Goal: Navigation & Orientation: Find specific page/section

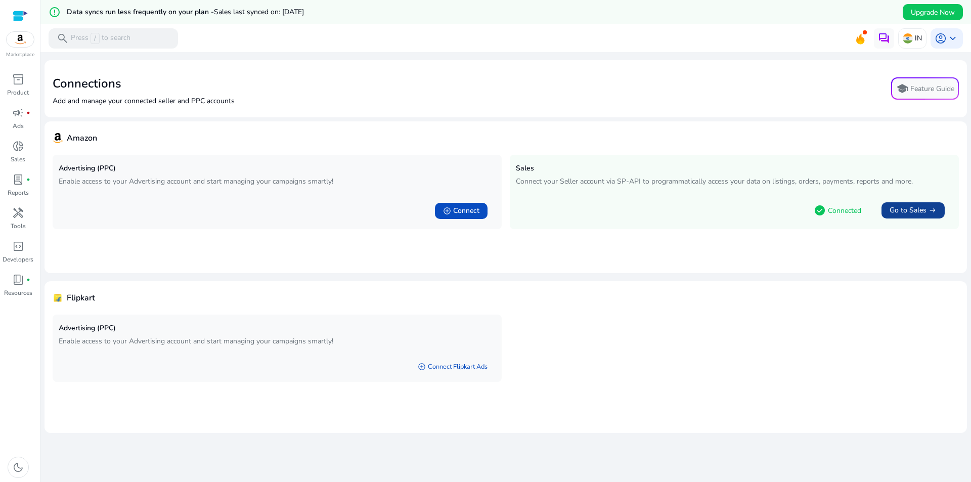
click at [904, 213] on span "Go to Sales" at bounding box center [908, 210] width 37 height 10
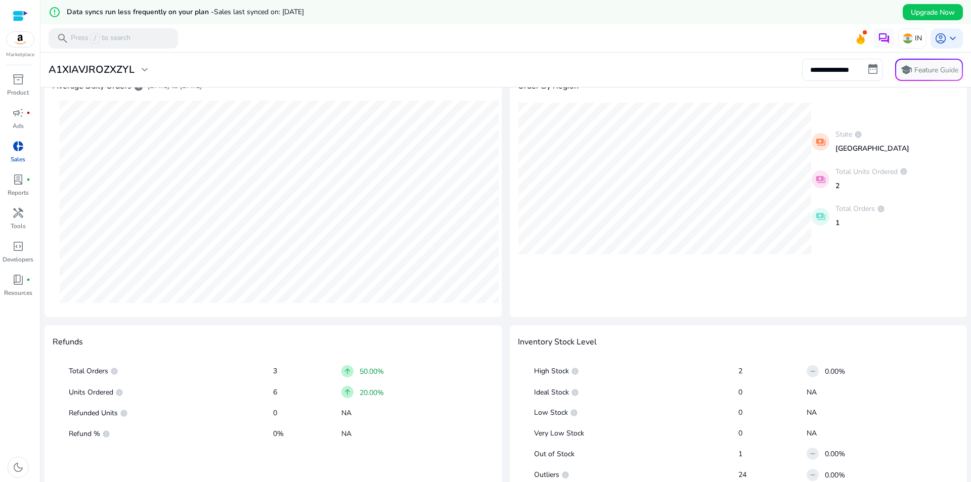
scroll to position [400, 0]
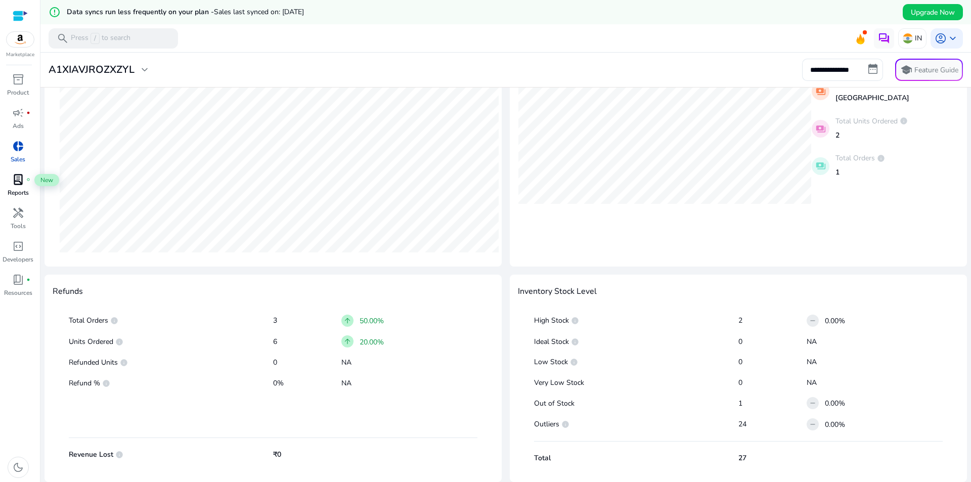
click at [18, 181] on span "lab_profile" at bounding box center [18, 180] width 12 height 12
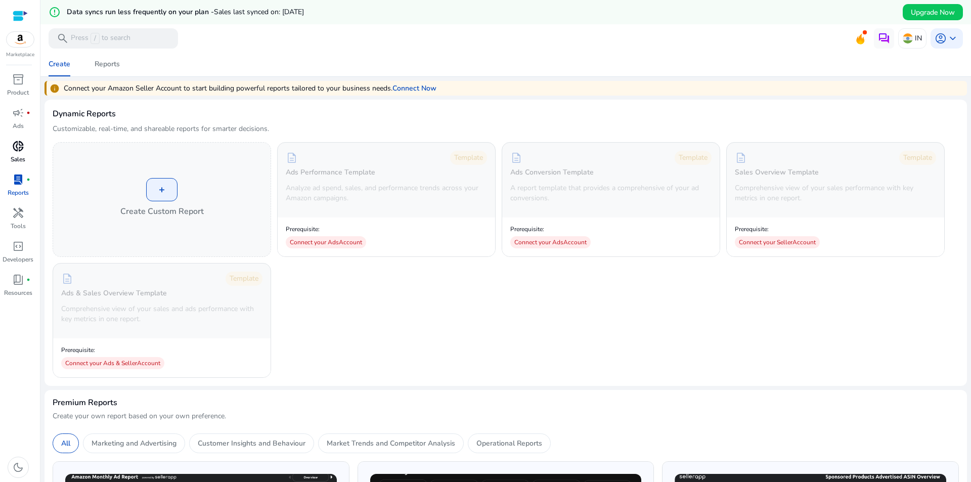
click at [8, 151] on div "donut_small" at bounding box center [18, 146] width 28 height 16
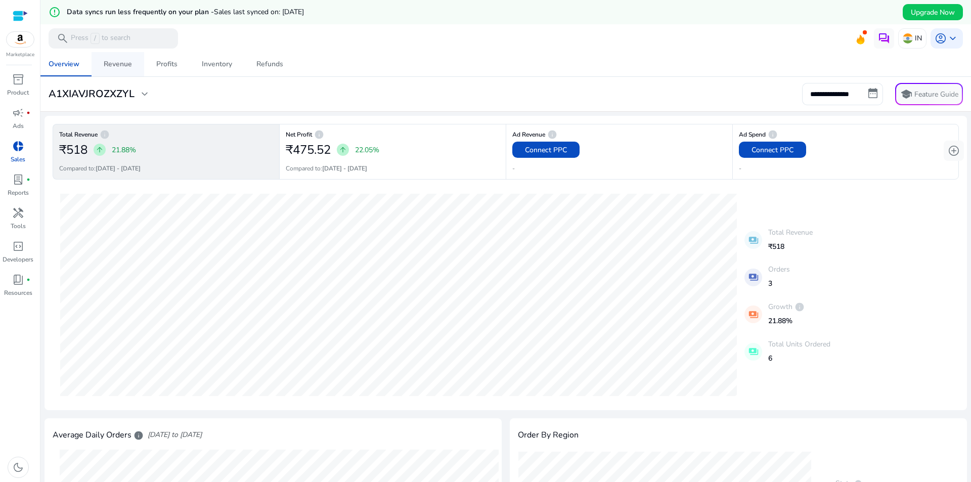
click at [135, 58] on link "Revenue" at bounding box center [118, 64] width 53 height 24
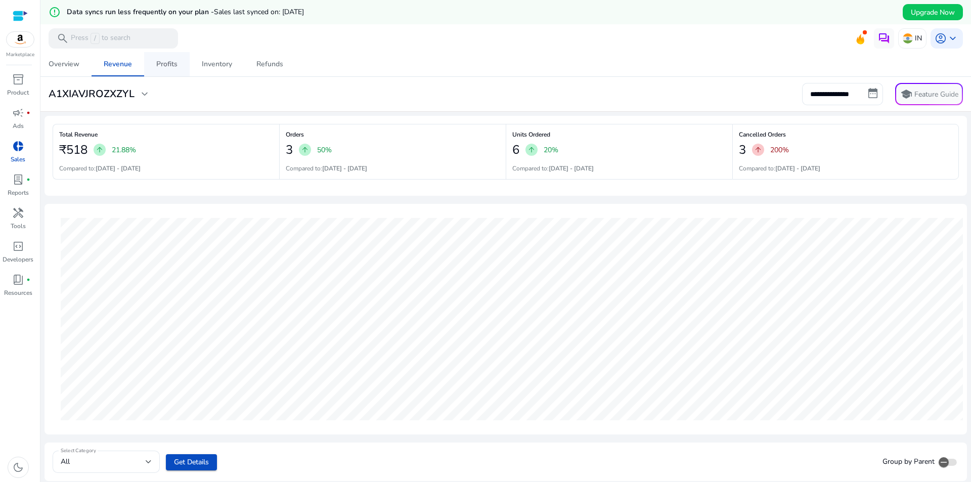
click at [177, 74] on link "Profits" at bounding box center [167, 64] width 46 height 24
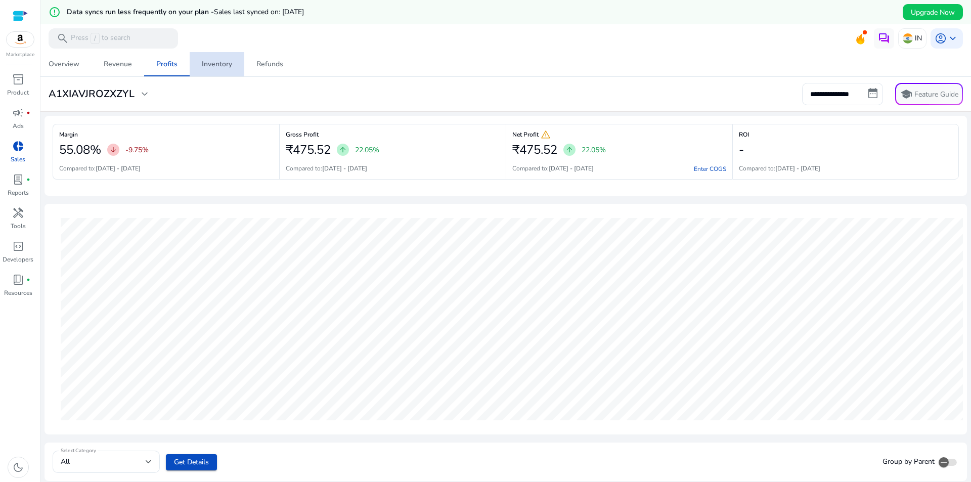
click at [204, 69] on span "Inventory" at bounding box center [217, 64] width 30 height 24
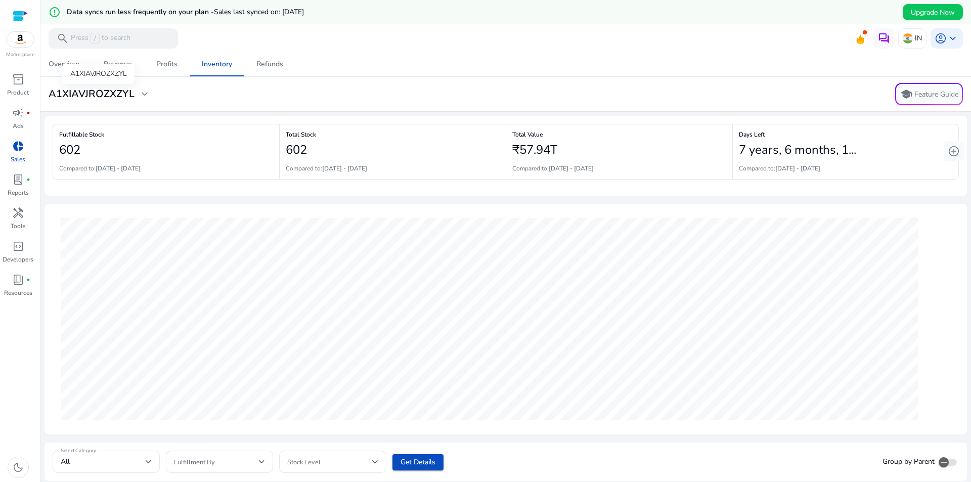
click at [139, 94] on span "expand_more" at bounding box center [145, 94] width 12 height 12
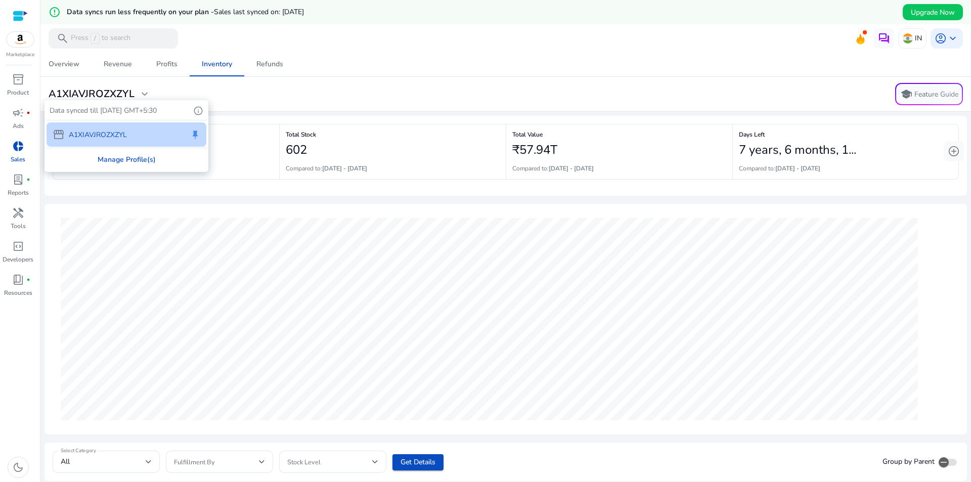
click at [140, 158] on div "Manage Profile(s)" at bounding box center [127, 159] width 162 height 23
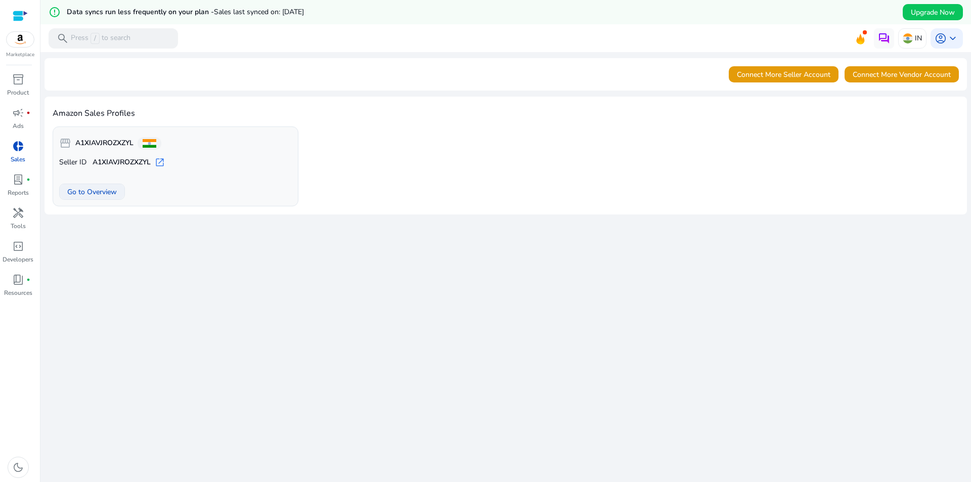
click at [91, 188] on span "Go to Overview" at bounding box center [92, 192] width 50 height 11
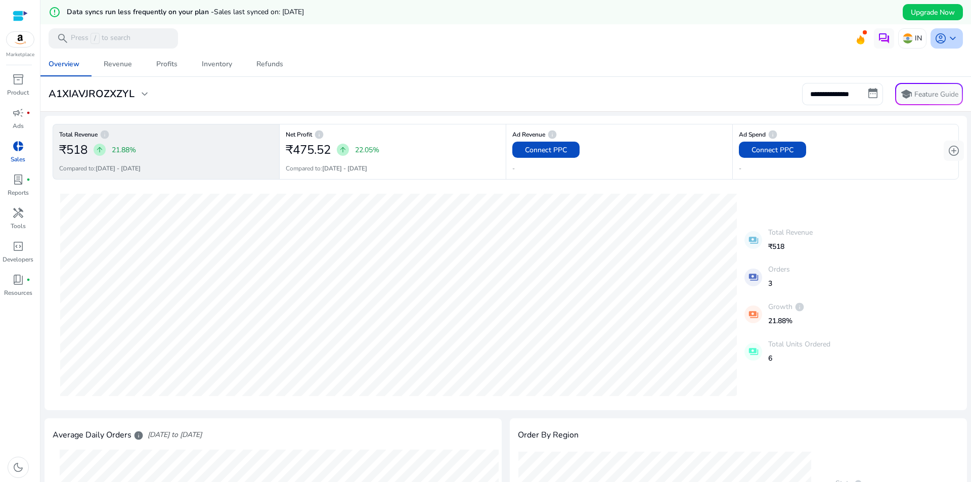
click at [951, 43] on span "keyboard_arrow_down" at bounding box center [953, 38] width 12 height 12
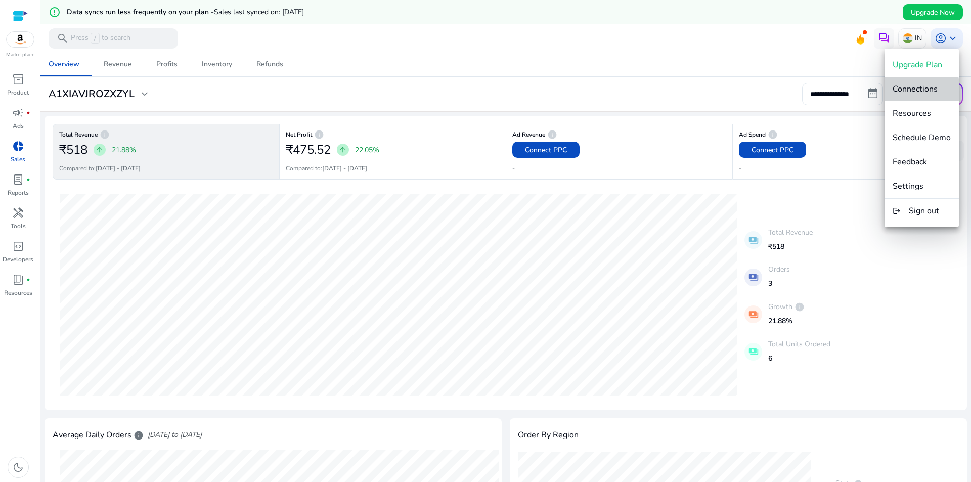
click at [911, 96] on button "Connections" at bounding box center [922, 89] width 74 height 24
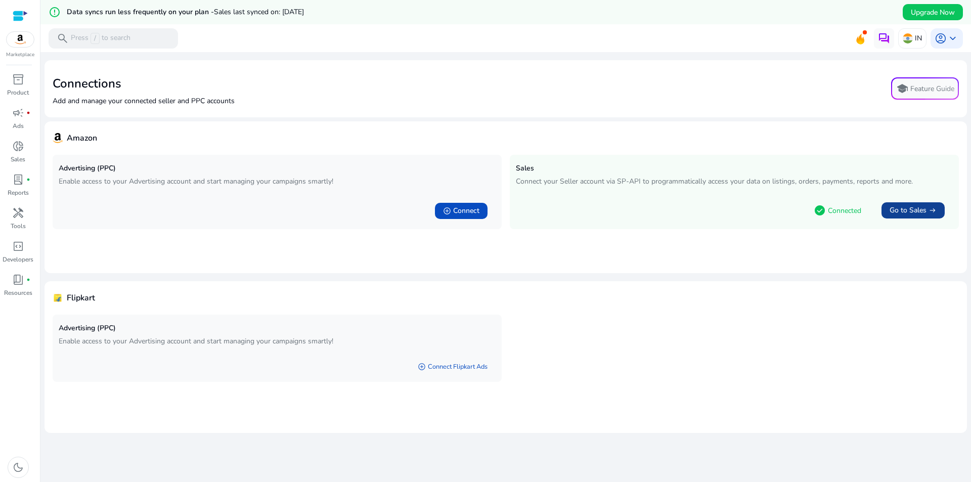
click at [906, 210] on span "Go to Sales" at bounding box center [908, 210] width 37 height 10
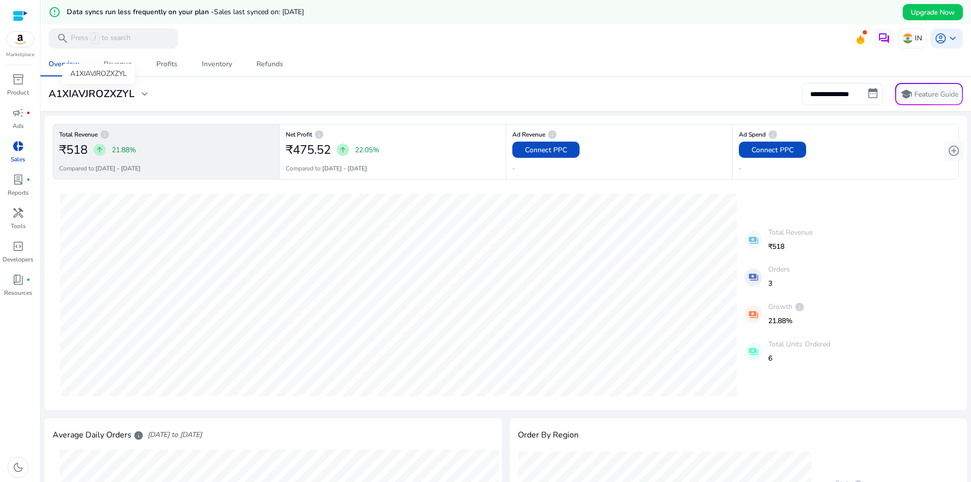
click at [143, 99] on span "expand_more" at bounding box center [145, 94] width 12 height 12
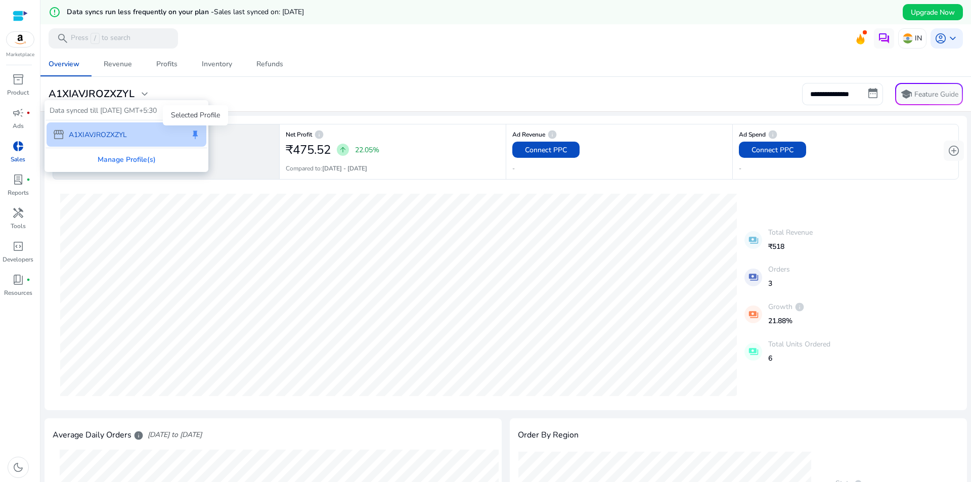
click at [196, 135] on span "keep" at bounding box center [195, 134] width 10 height 10
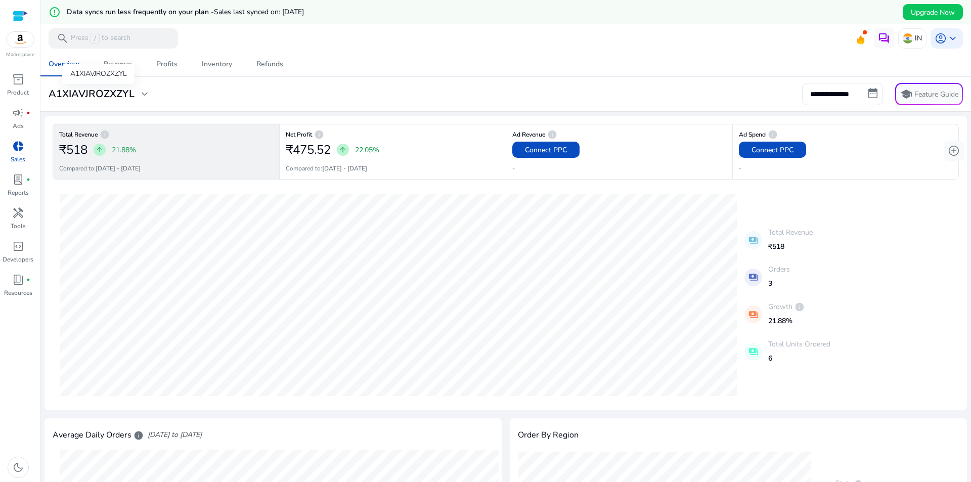
click at [129, 89] on h3 "A1XIAVJROZXZYL" at bounding box center [92, 94] width 86 height 12
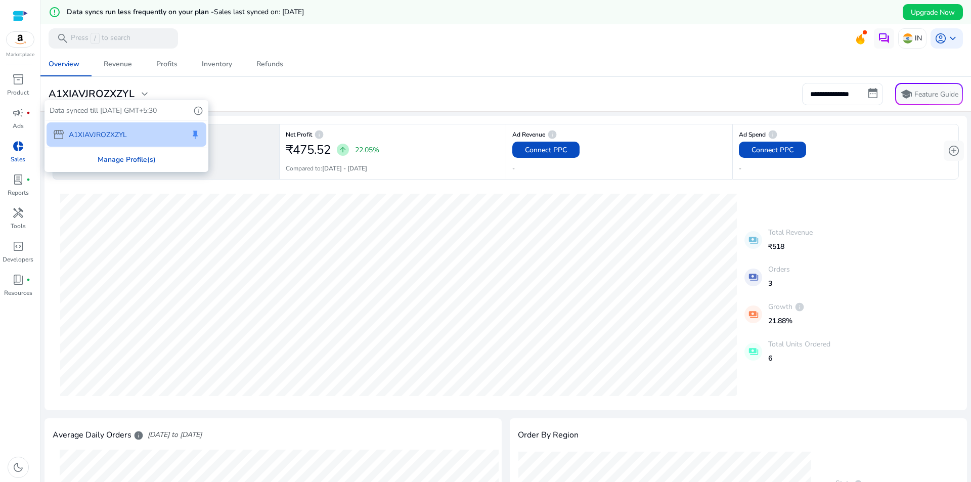
click at [125, 165] on div "Manage Profile(s)" at bounding box center [127, 159] width 162 height 23
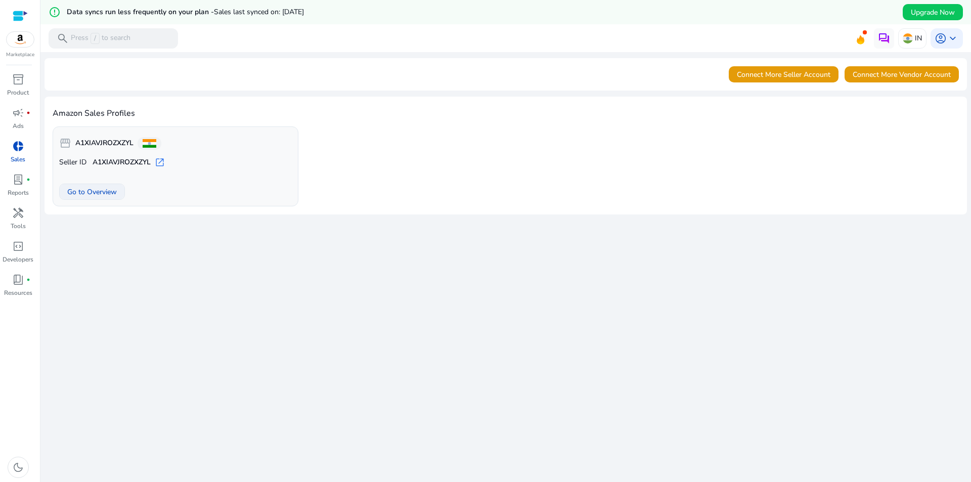
click at [112, 193] on span "Go to Overview" at bounding box center [92, 192] width 50 height 11
